Goal: Task Accomplishment & Management: Use online tool/utility

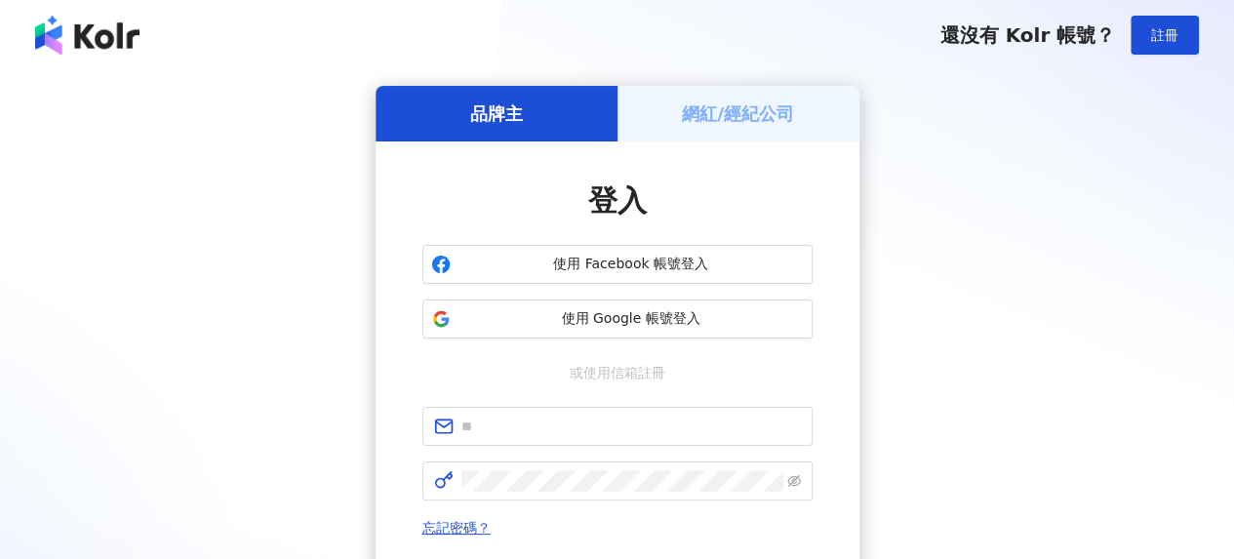
click at [766, 120] on h5 "網紅/經紀公司" at bounding box center [738, 113] width 112 height 24
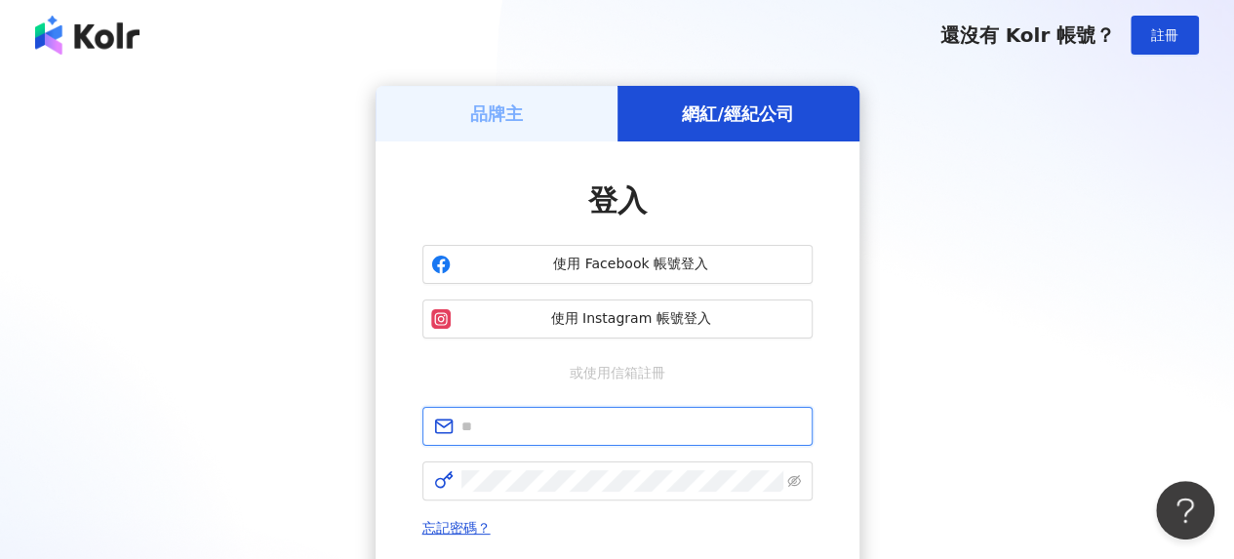
click at [618, 420] on input "text" at bounding box center [632, 426] width 340 height 21
type input "**********"
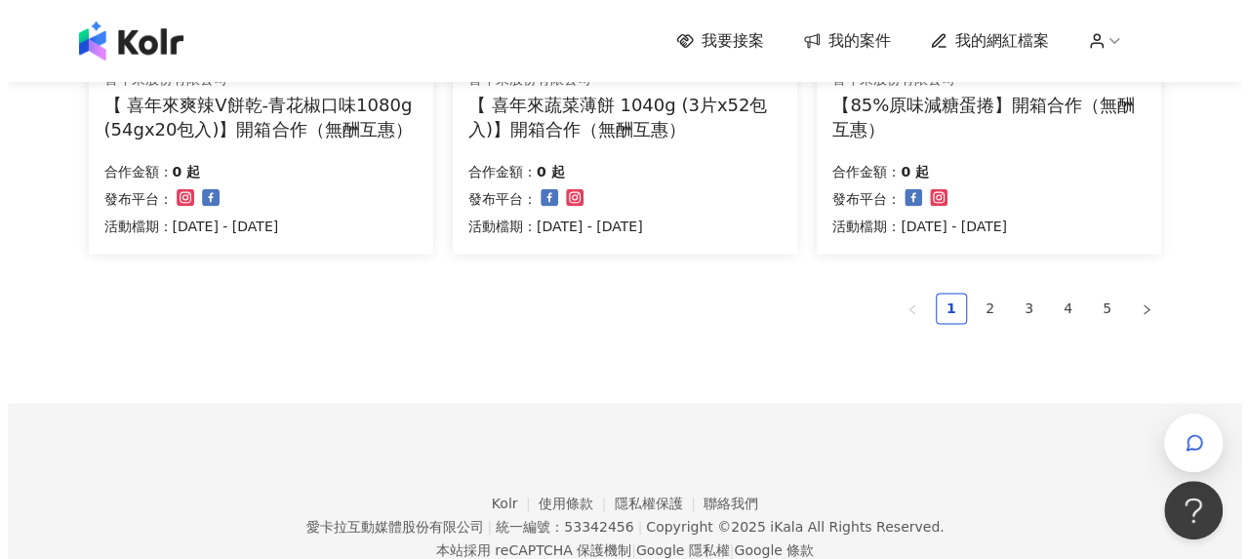
scroll to position [1536, 0]
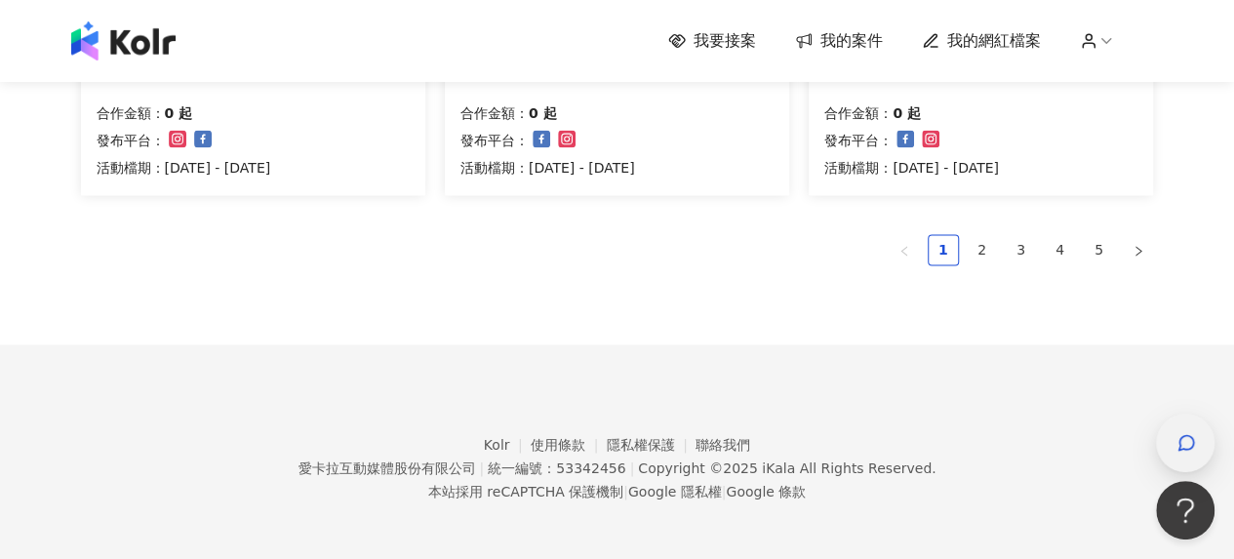
click at [1186, 433] on icon "button" at bounding box center [1187, 443] width 20 height 20
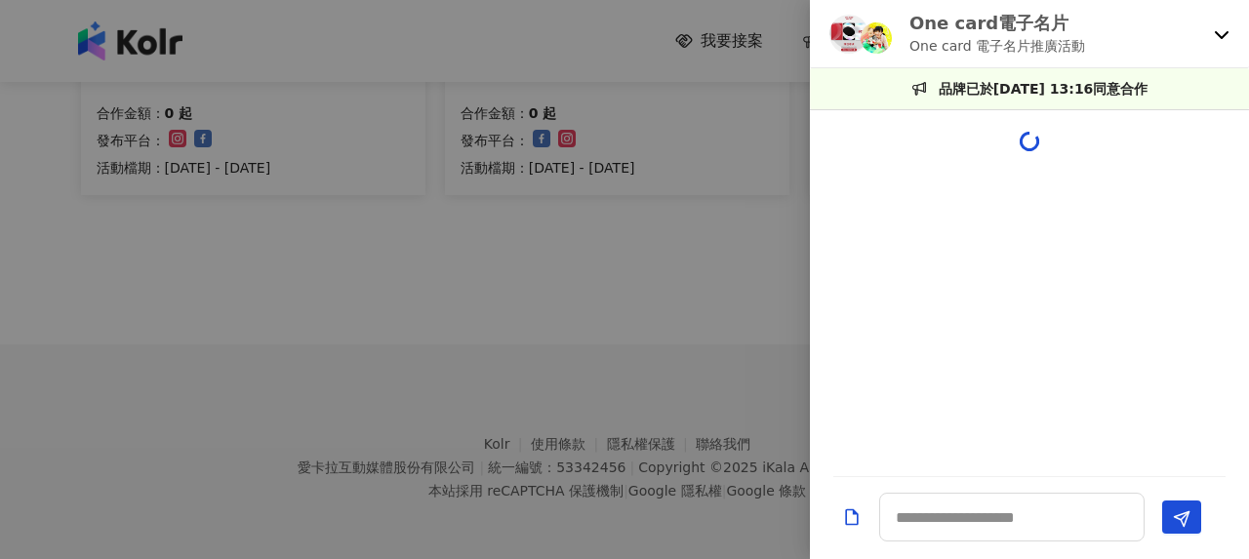
scroll to position [2059, 0]
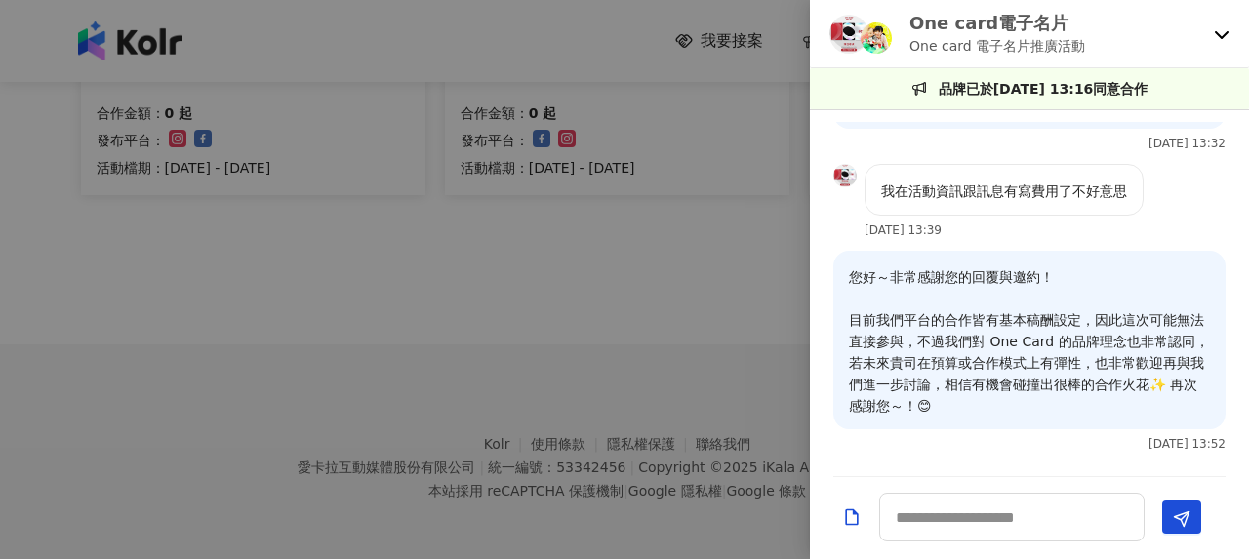
click at [1209, 36] on div "One card電子名片 One card 電子名片推廣活動" at bounding box center [1029, 34] width 439 height 68
